Goal: Information Seeking & Learning: Learn about a topic

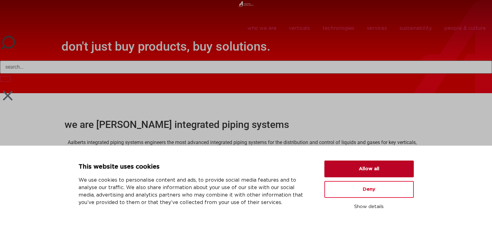
click at [365, 174] on button "Allow all" at bounding box center [368, 168] width 89 height 17
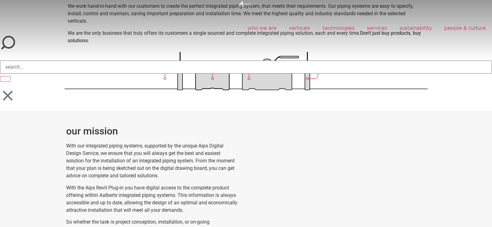
scroll to position [155, 0]
click at [294, 27] on link "verticals" at bounding box center [300, 28] width 34 height 14
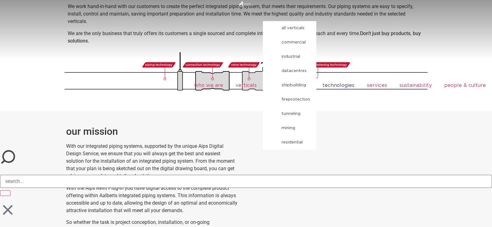
click at [335, 85] on link "technologies" at bounding box center [338, 85] width 44 height 129
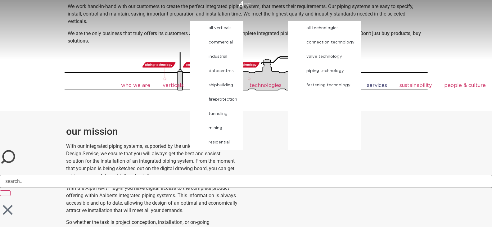
click at [379, 86] on link "services" at bounding box center [377, 85] width 33 height 129
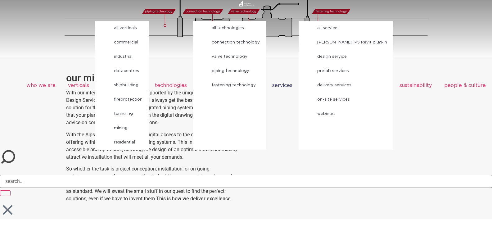
scroll to position [217, 0]
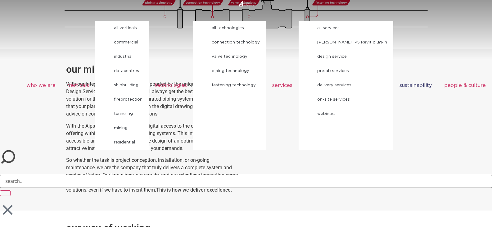
click at [422, 51] on link "sustainability" at bounding box center [415, 85] width 45 height 129
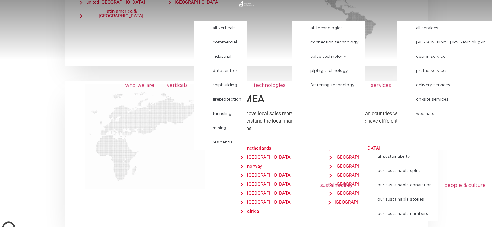
scroll to position [1055, 0]
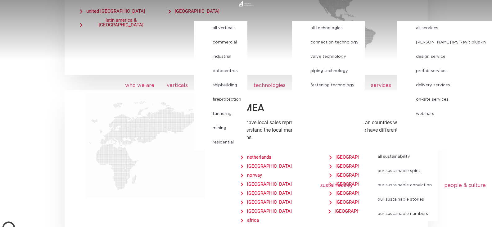
click at [251, 221] on div at bounding box center [246, 230] width 492 height 18
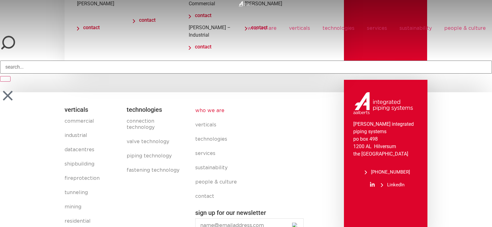
scroll to position [2272, 0]
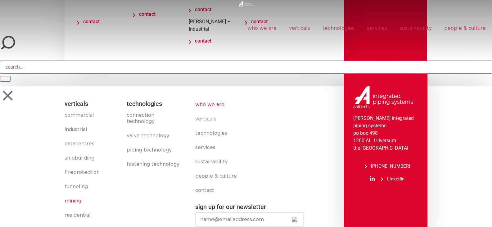
click at [68, 194] on link "mining" at bounding box center [93, 201] width 56 height 14
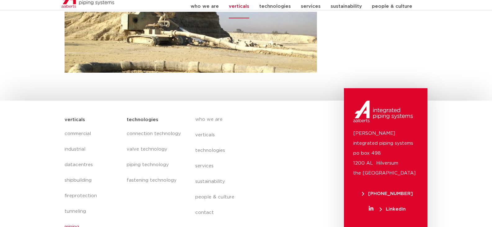
scroll to position [283, 0]
